Goal: Ask a question

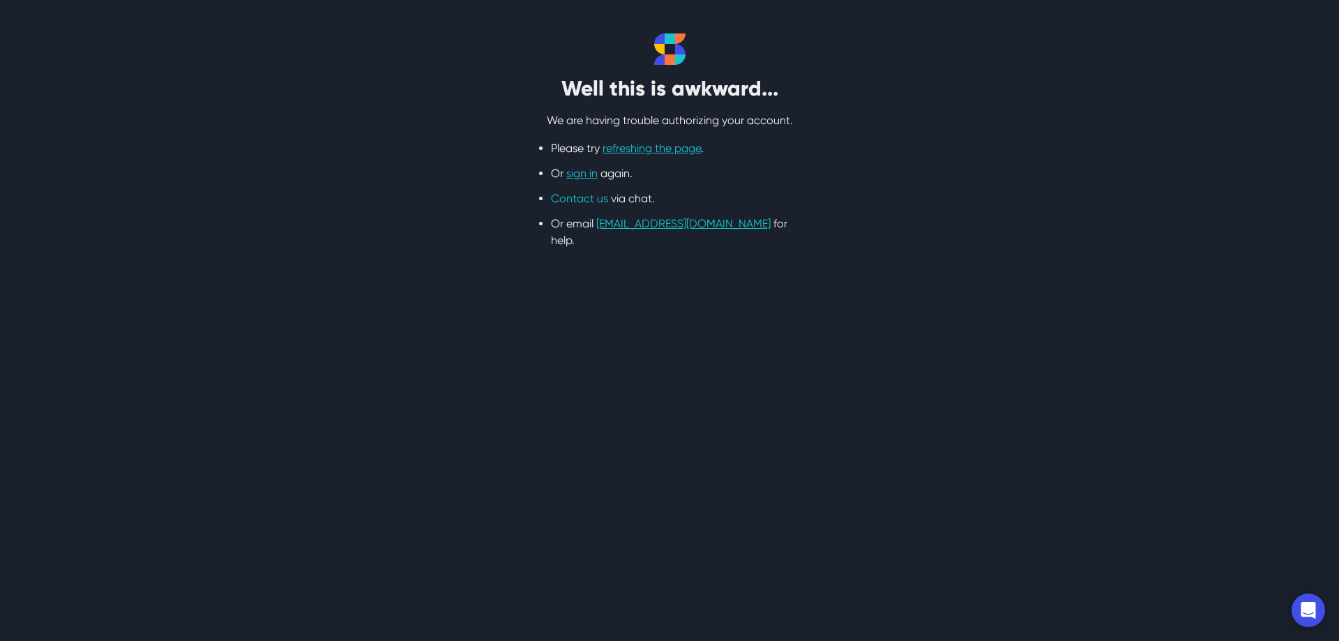
click at [566, 203] on link "Contact us" at bounding box center [579, 198] width 57 height 13
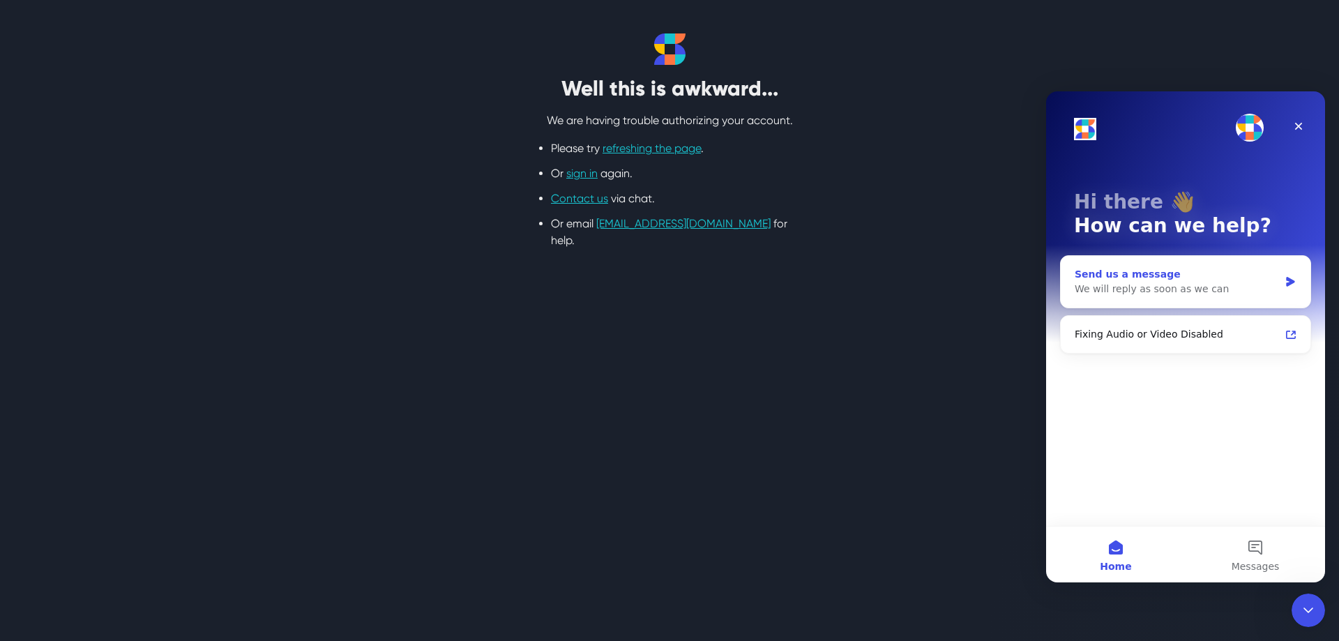
click at [1107, 292] on div "We will reply as soon as we can" at bounding box center [1177, 289] width 204 height 15
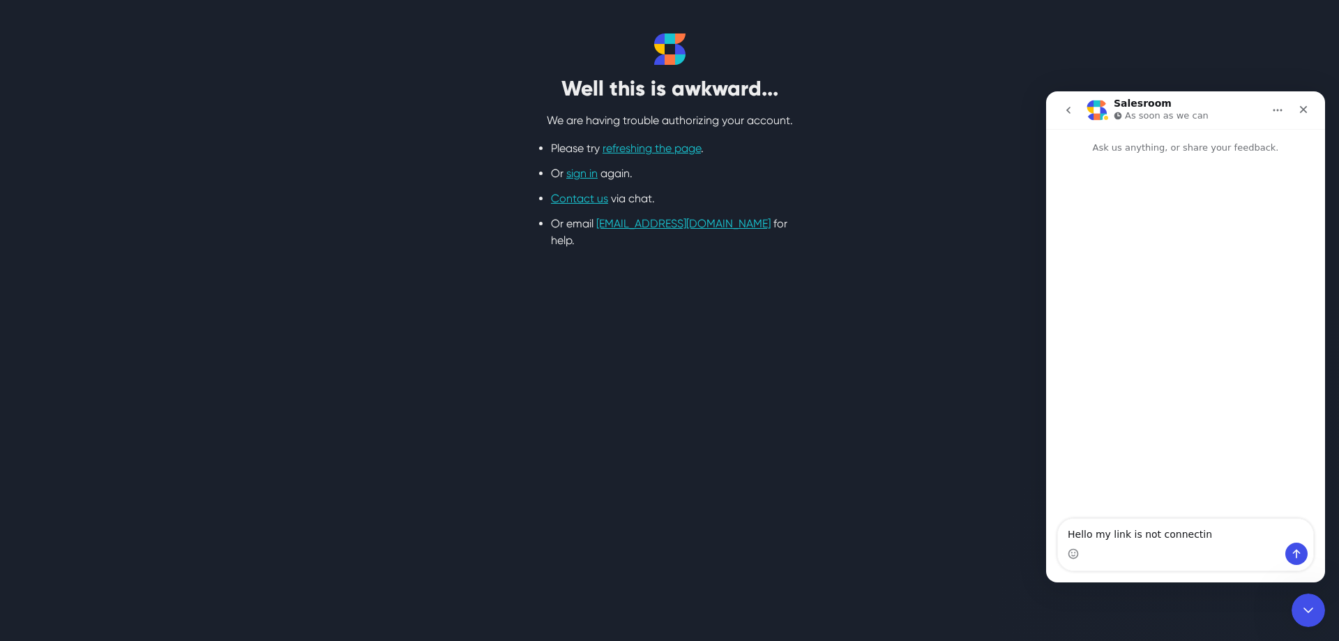
type textarea "Hello my link is not connecting"
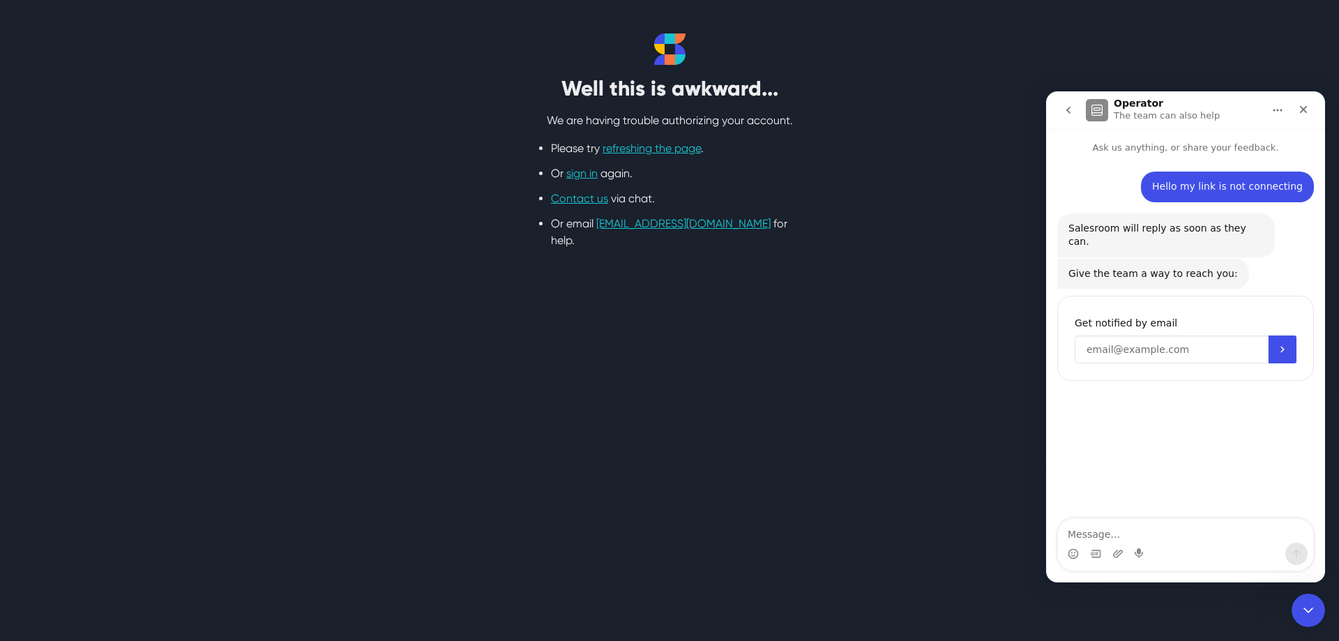
click at [1117, 338] on input "Enter your email" at bounding box center [1172, 350] width 194 height 28
type input "[EMAIL_ADDRESS][DOMAIN_NAME]"
click at [1290, 340] on button "Submit" at bounding box center [1283, 350] width 28 height 28
